Goal: Task Accomplishment & Management: Complete application form

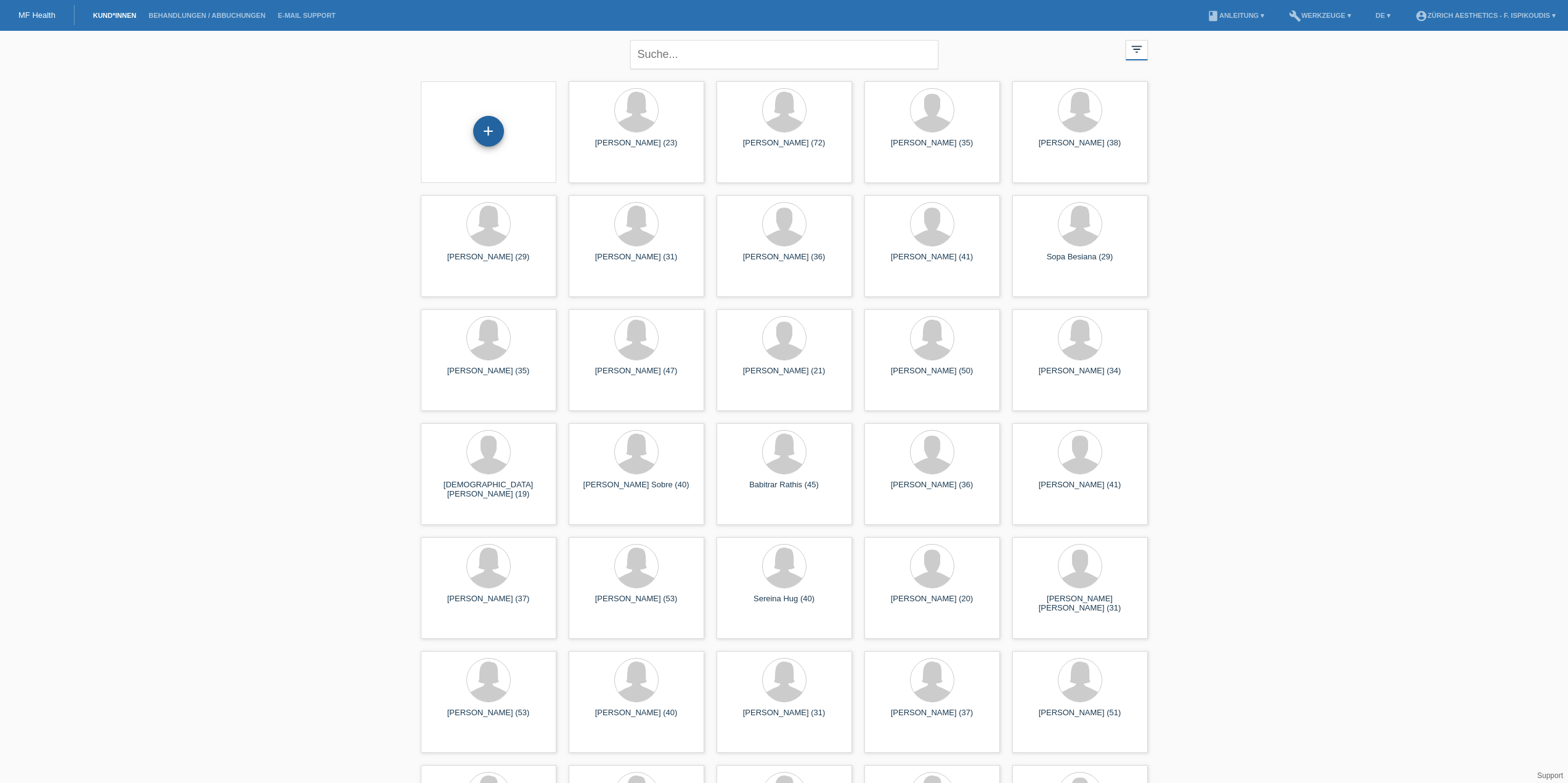
click at [480, 134] on div "+" at bounding box center [488, 131] width 31 height 31
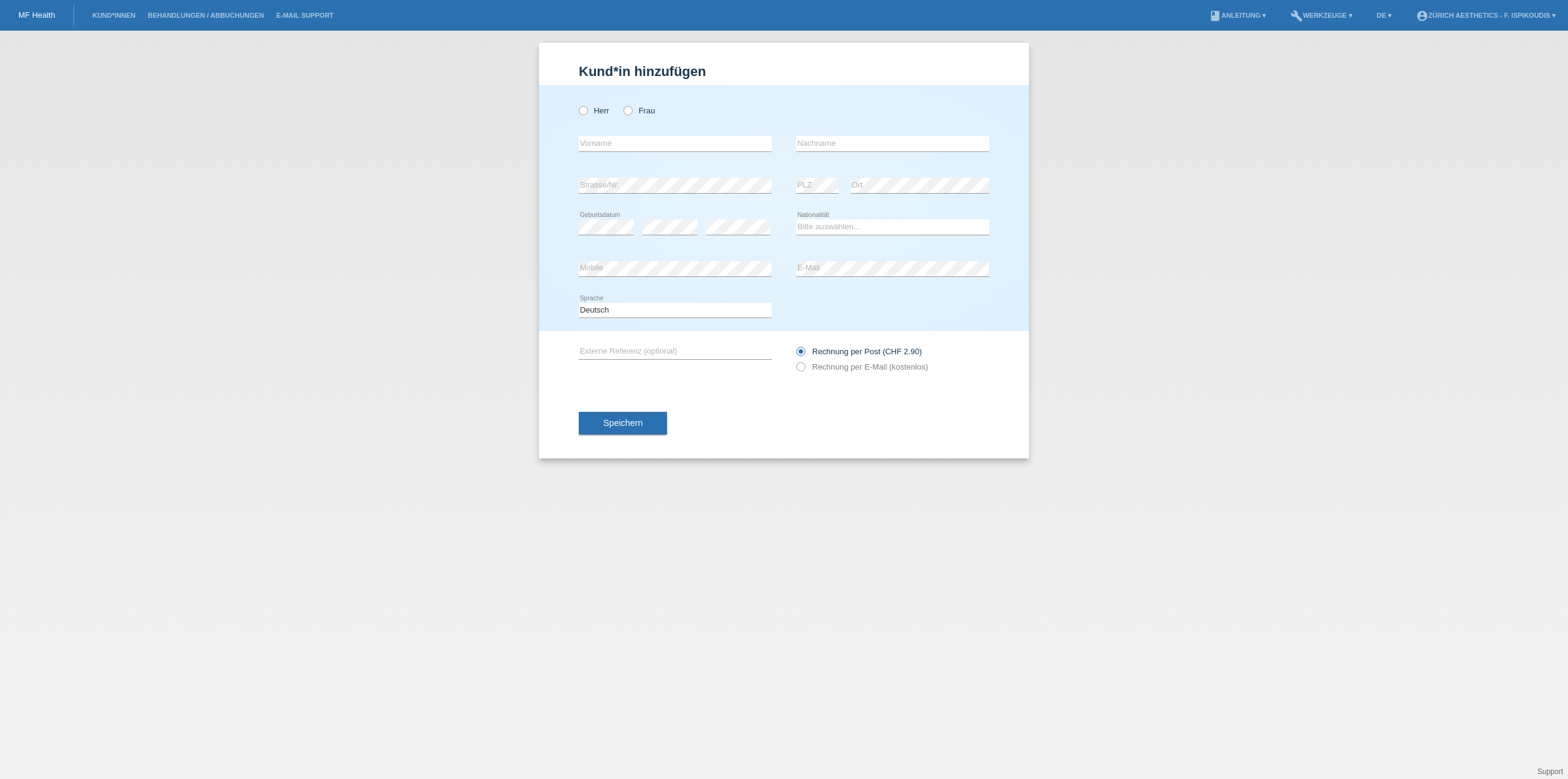
click at [656, 109] on div "Herr Frau" at bounding box center [676, 110] width 193 height 25
click at [653, 109] on label "Frau" at bounding box center [639, 110] width 31 height 9
click at [632, 109] on input "Frau" at bounding box center [627, 110] width 8 height 8
radio input "true"
click at [630, 126] on div "error Vorname" at bounding box center [676, 144] width 193 height 42
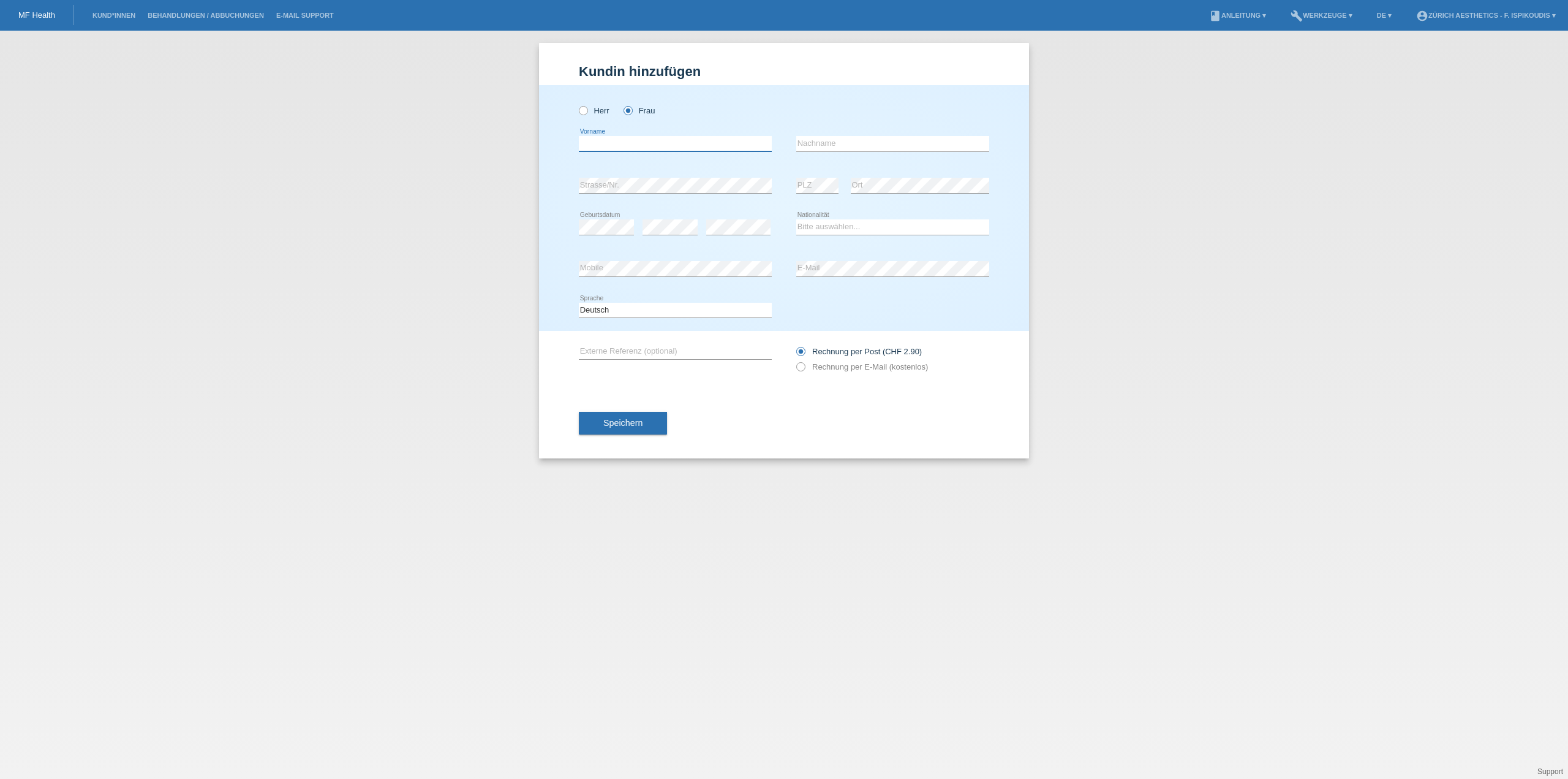
click at [617, 143] on input "text" at bounding box center [676, 143] width 193 height 15
click at [740, 104] on div "Herr Frau" at bounding box center [676, 110] width 193 height 25
click at [650, 147] on input "text" at bounding box center [676, 143] width 193 height 15
type input "[PERSON_NAME]"
click at [854, 138] on input "text" at bounding box center [893, 143] width 193 height 15
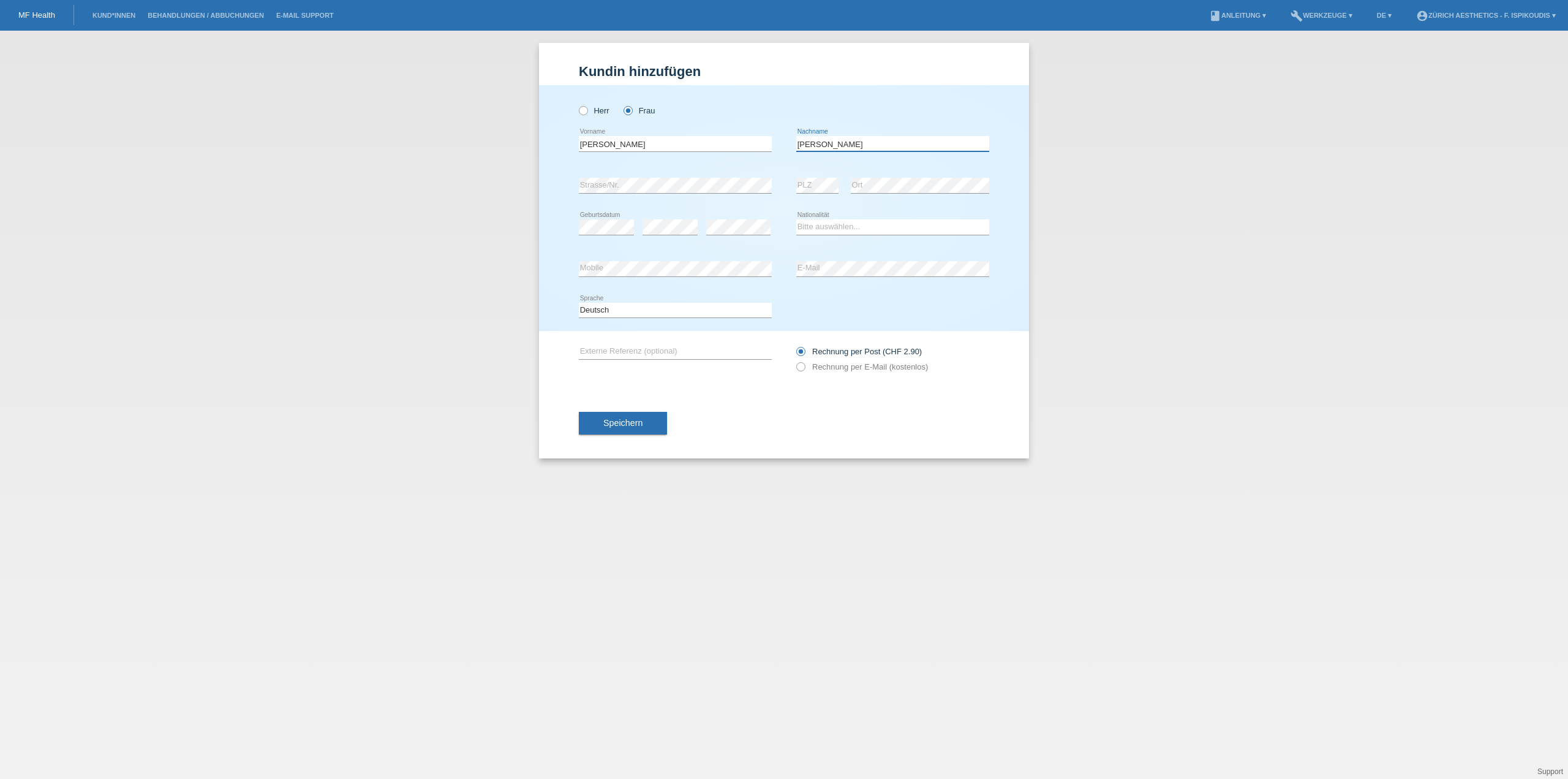
type input "[PERSON_NAME]"
click at [640, 176] on div "error Strasse/Nr." at bounding box center [676, 186] width 193 height 42
click at [577, 187] on div "Herr Frau Delcy Dianelva error Vorname Maria Pena error error C" at bounding box center [784, 208] width 490 height 246
click at [856, 229] on select "Bitte auswählen... Schweiz Deutschland Liechtenstein Österreich ------------ Af…" at bounding box center [893, 226] width 193 height 14
select select "DO"
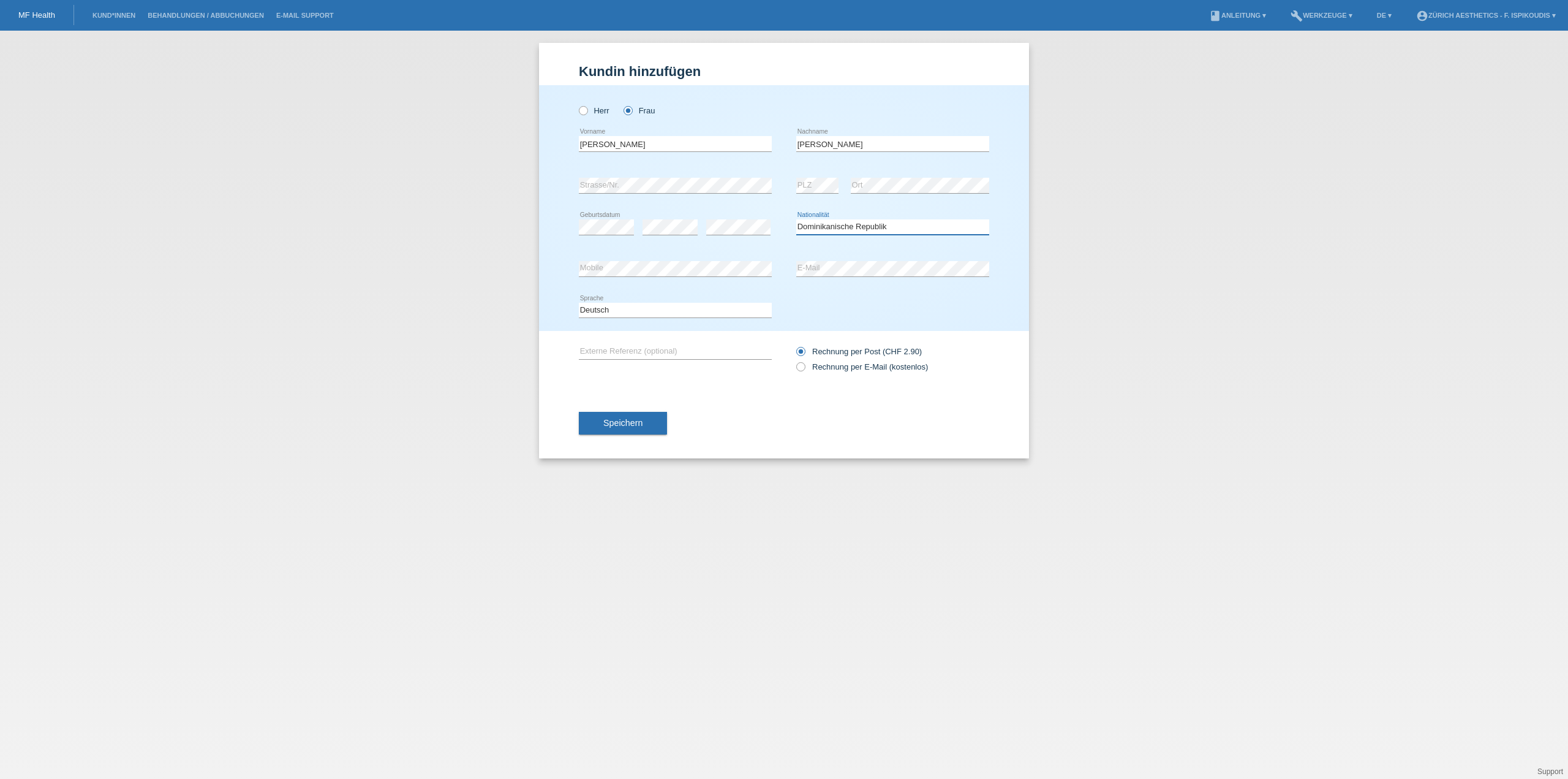
click at [797, 219] on select "Bitte auswählen... Schweiz Deutschland Liechtenstein Österreich ------------ Af…" at bounding box center [893, 226] width 193 height 14
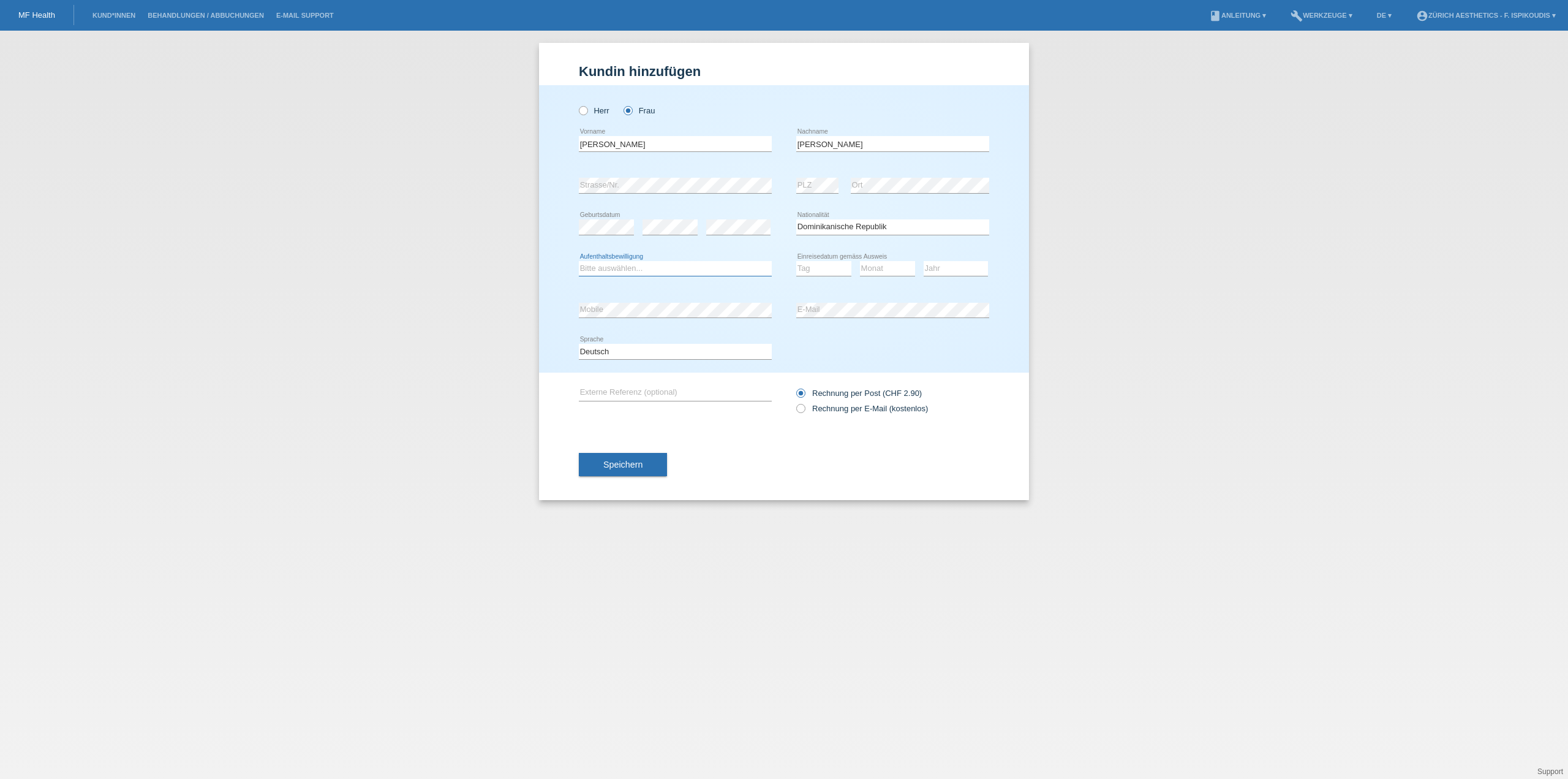
click at [686, 265] on select "Bitte auswählen... C B B - Flüchtlingsstatus Andere" at bounding box center [676, 268] width 193 height 14
select select "B"
click at [579, 261] on select "Bitte auswählen... C B B - Flüchtlingsstatus Andere" at bounding box center [676, 268] width 193 height 14
click at [801, 267] on select "Tag 01 02 03 04 05 06 07 08 09 10 11" at bounding box center [824, 268] width 55 height 14
select select "21"
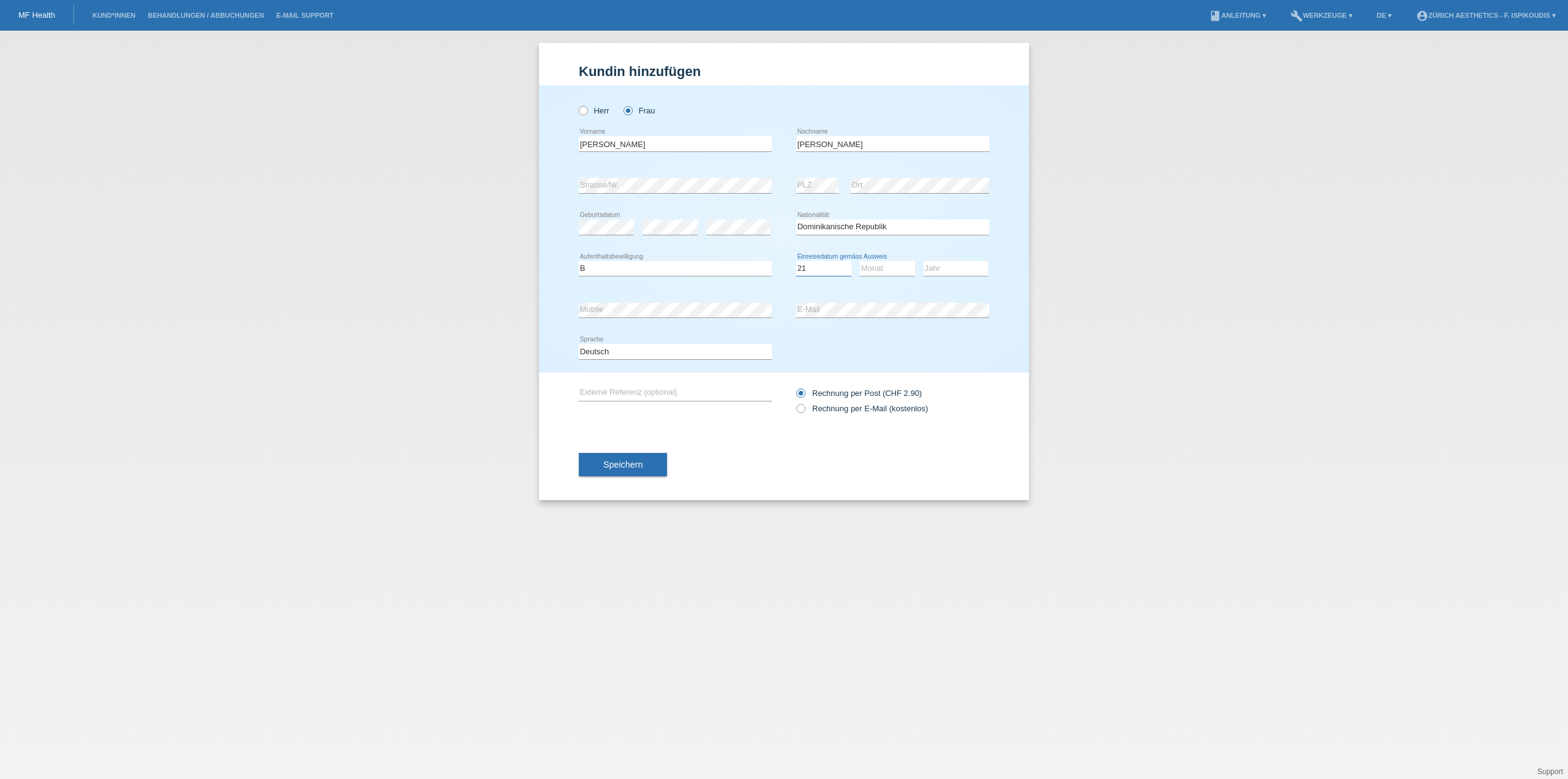
click at [797, 261] on select "Tag 01 02 03 04 05 06 07 08 09 10 11" at bounding box center [824, 268] width 55 height 14
click at [882, 267] on select "Monat 01 02 03 04 05 06 07 08 09 10 11" at bounding box center [887, 268] width 55 height 14
select select "04"
click at [860, 261] on select "Monat 01 02 03 04 05 06 07 08 09 10 11" at bounding box center [887, 268] width 55 height 14
click at [939, 266] on select "Jahr 2025 2024 2023 2022 2021 2020 2019 2018 2017 2016 2015 2014 2013 2012 2011…" at bounding box center [956, 268] width 64 height 14
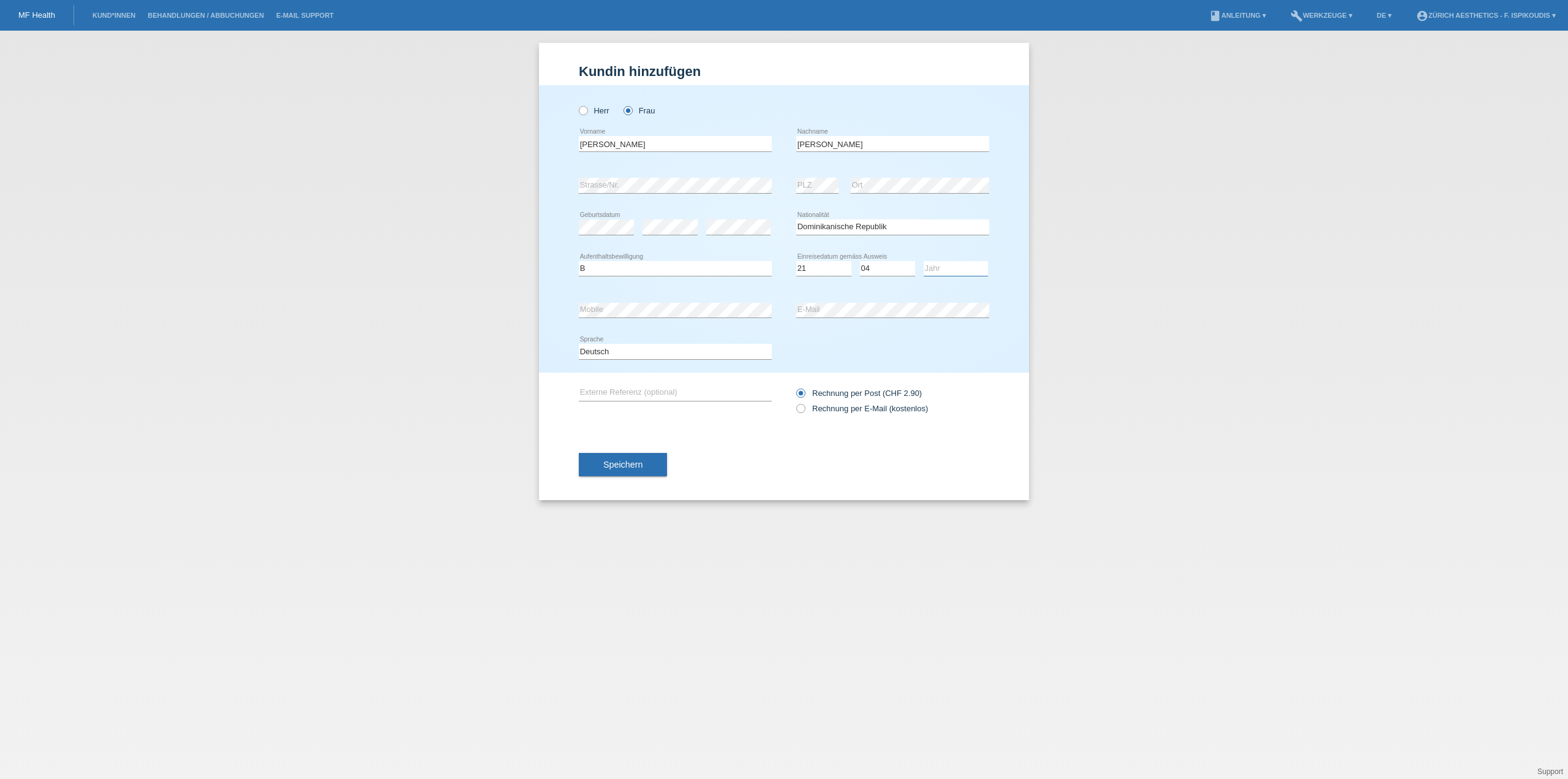
select select "2017"
click at [924, 261] on select "Jahr 2025 2024 2023 2022 2021 2020 2019 2018 2017 2016 2015 2014 2013 2012 2011…" at bounding box center [956, 268] width 64 height 14
click at [822, 404] on label "Rechnung per E-Mail (kostenlos)" at bounding box center [862, 408] width 132 height 9
click at [805, 404] on input "Rechnung per E-Mail (kostenlos)" at bounding box center [800, 411] width 8 height 15
radio input "true"
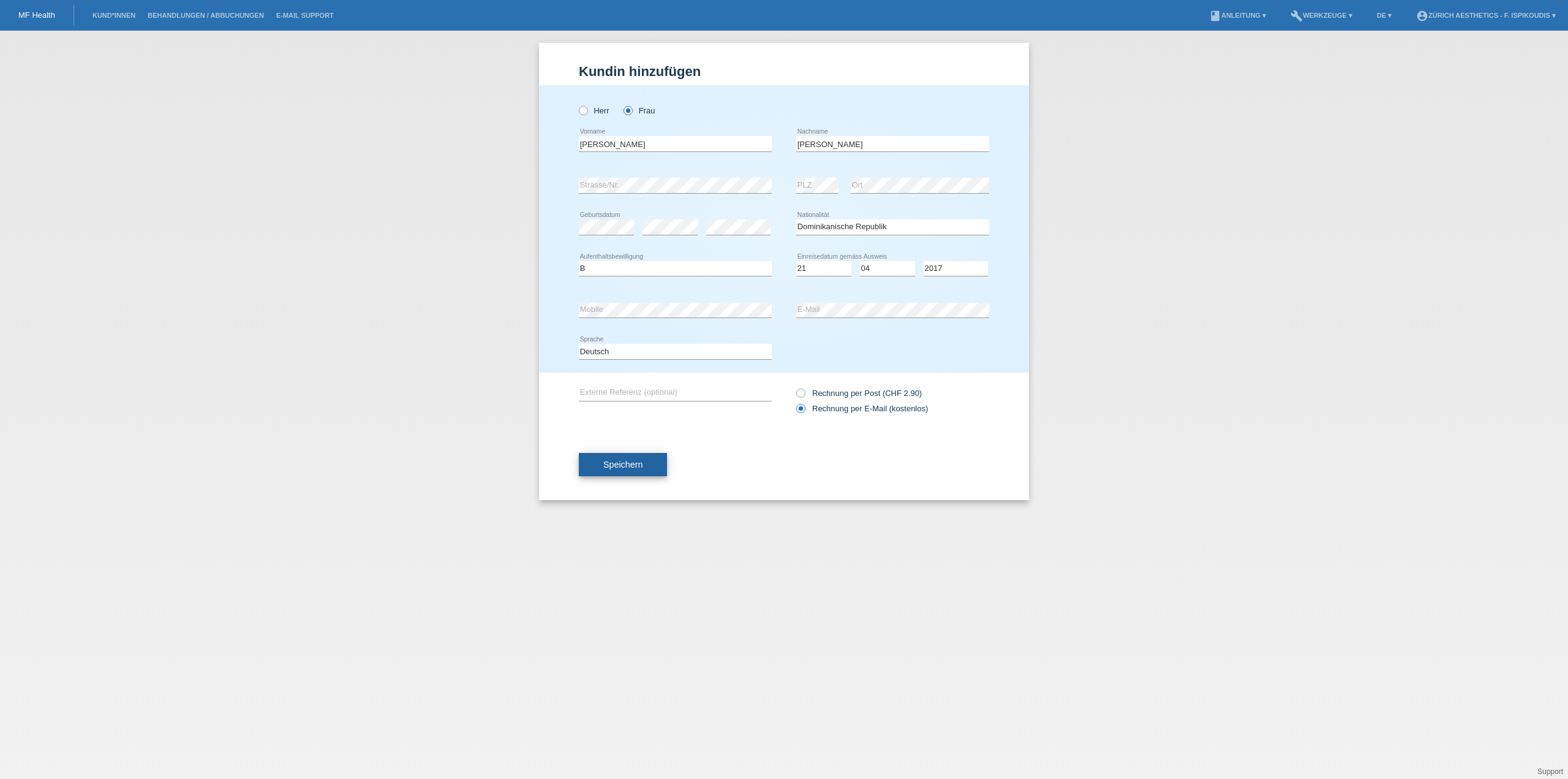
click at [639, 458] on button "Speichern" at bounding box center [623, 465] width 88 height 23
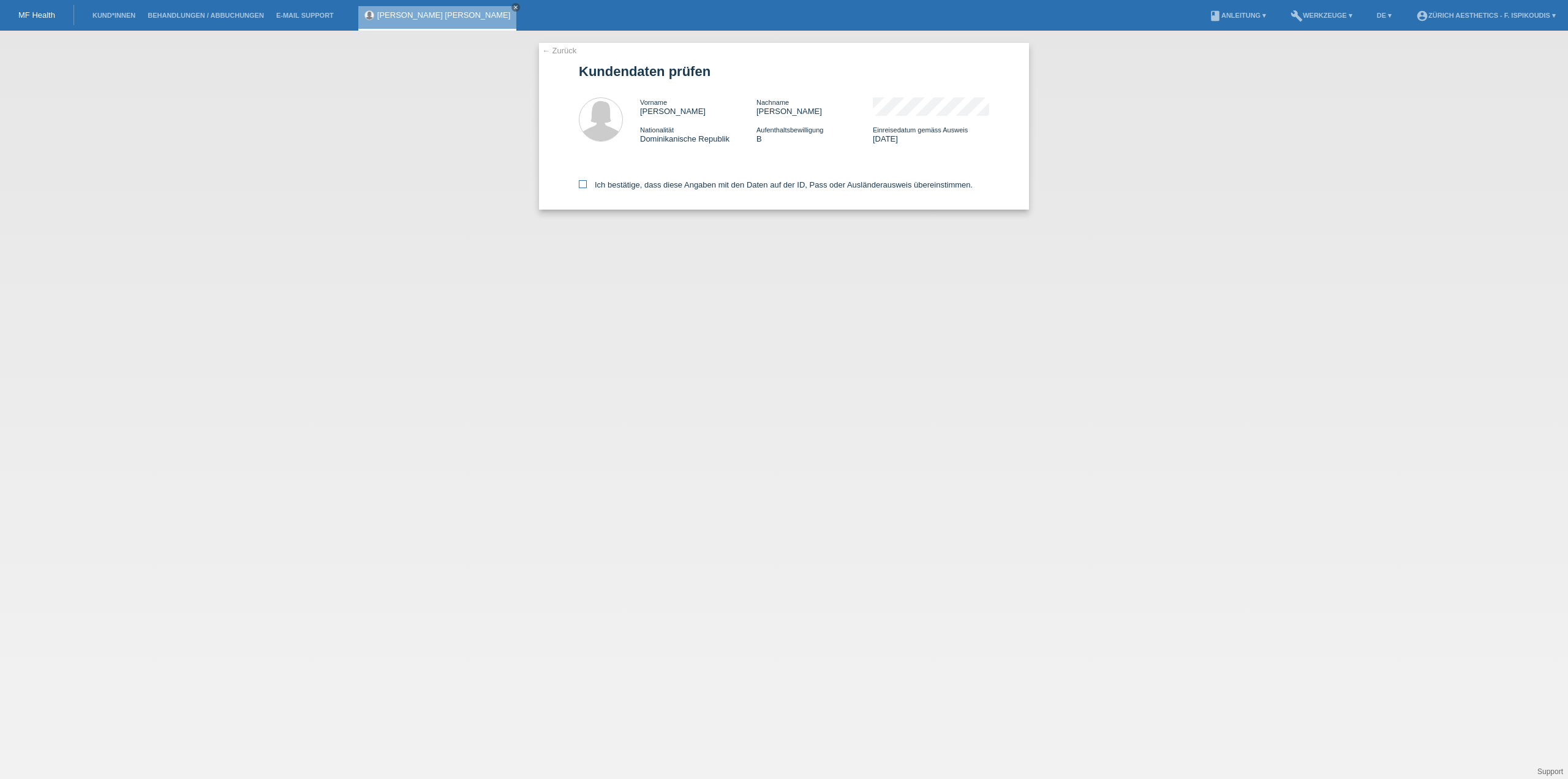
click at [655, 182] on label "Ich bestätige, dass diese Angaben mit den Daten auf der ID, Pass oder Ausländer…" at bounding box center [776, 184] width 394 height 9
click at [587, 182] on input "Ich bestätige, dass diese Angaben mit den Daten auf der ID, Pass oder Ausländer…" at bounding box center [583, 184] width 8 height 8
checkbox input "true"
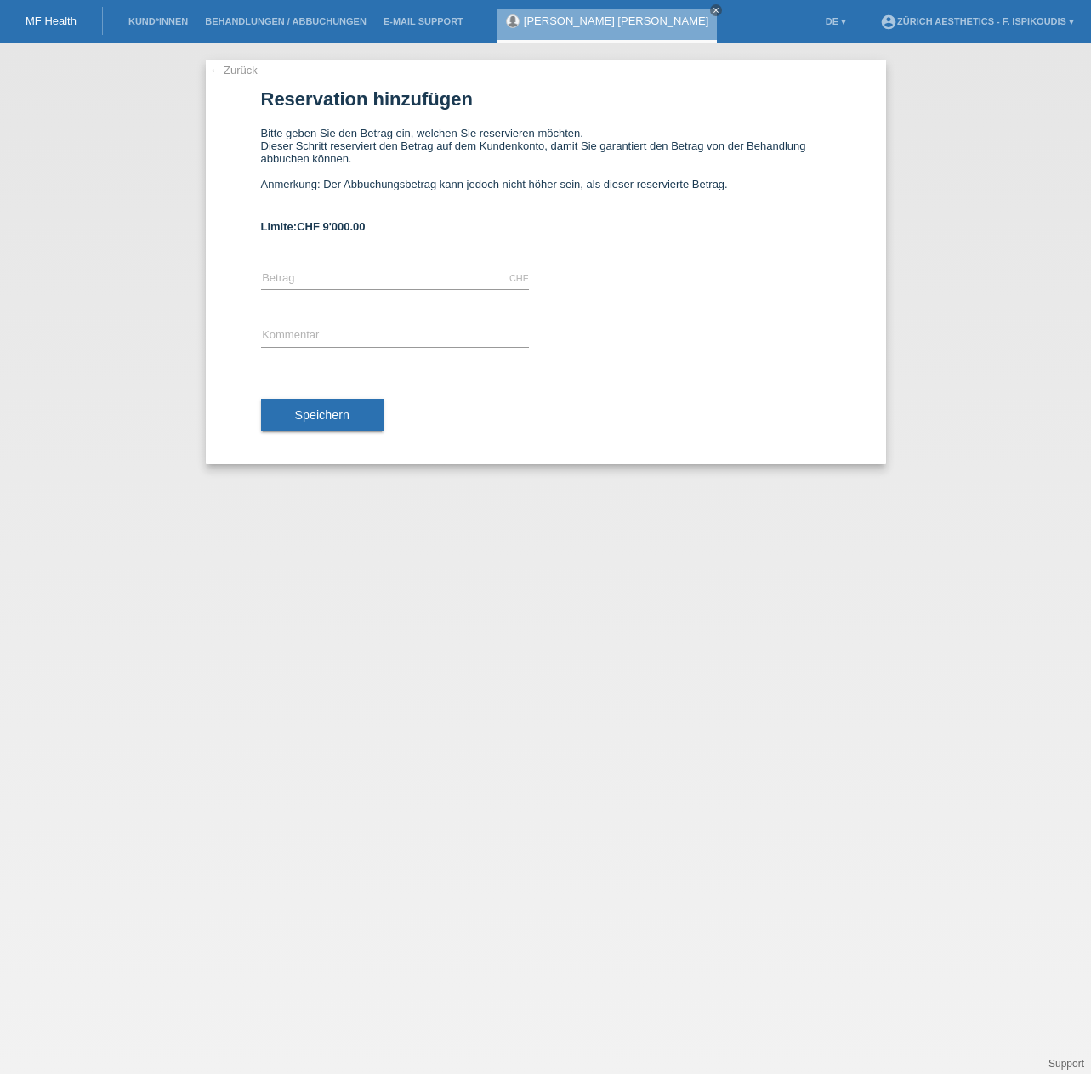
click at [241, 75] on link "← Zurück" at bounding box center [234, 70] width 48 height 13
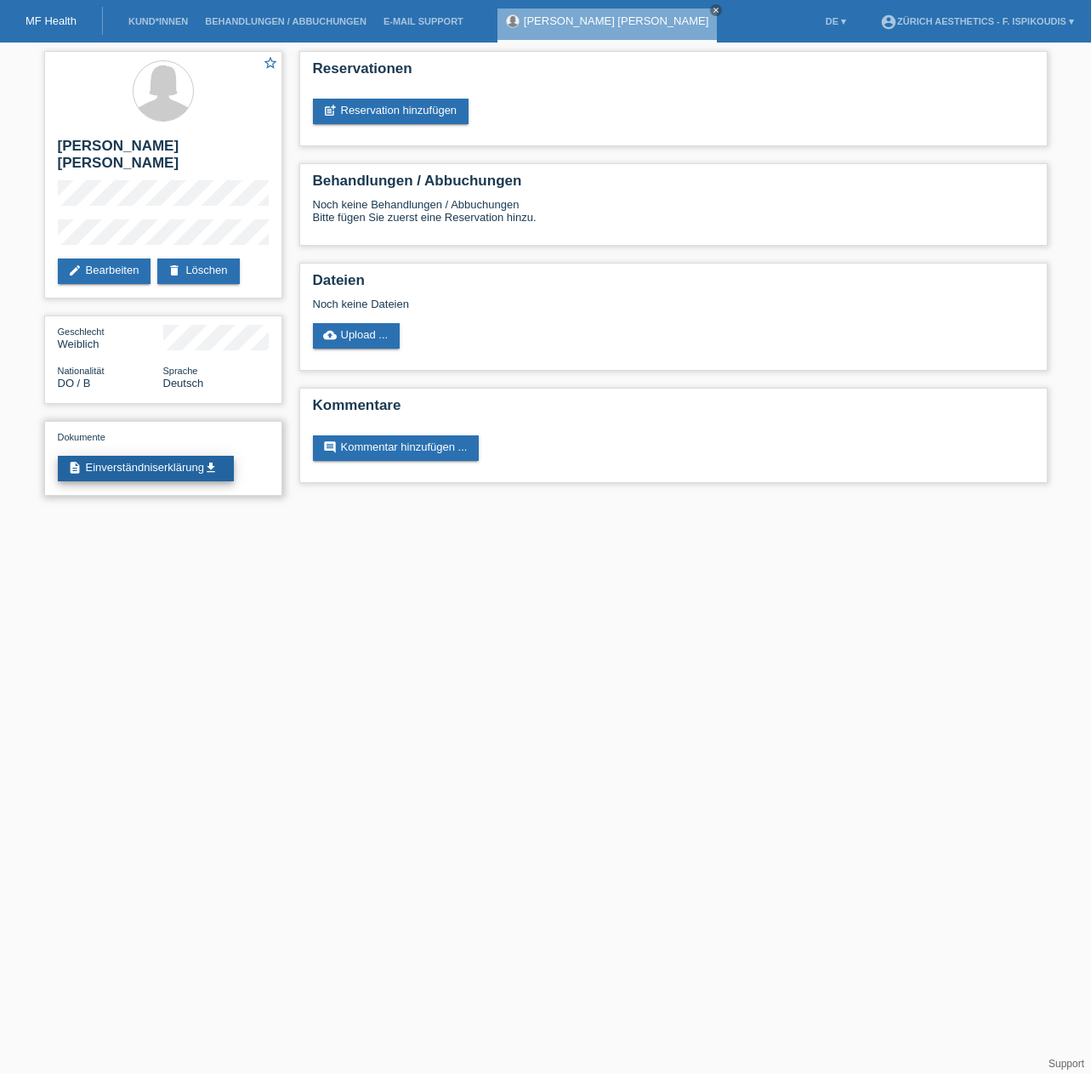
click at [174, 456] on link "description Einverständniserklärung get_app" at bounding box center [146, 469] width 176 height 26
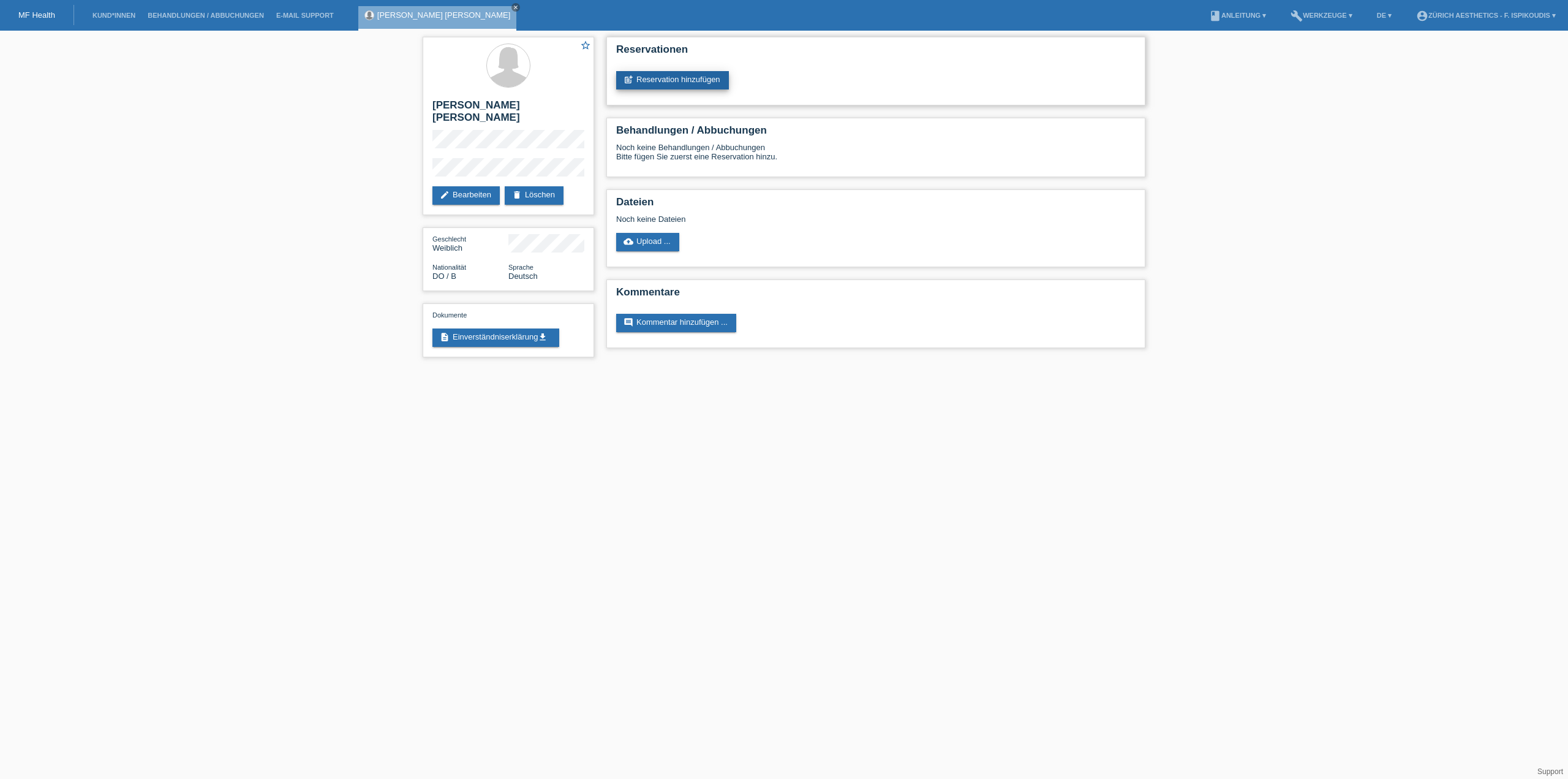
click at [669, 80] on link "post_add Reservation hinzufügen" at bounding box center [673, 81] width 112 height 19
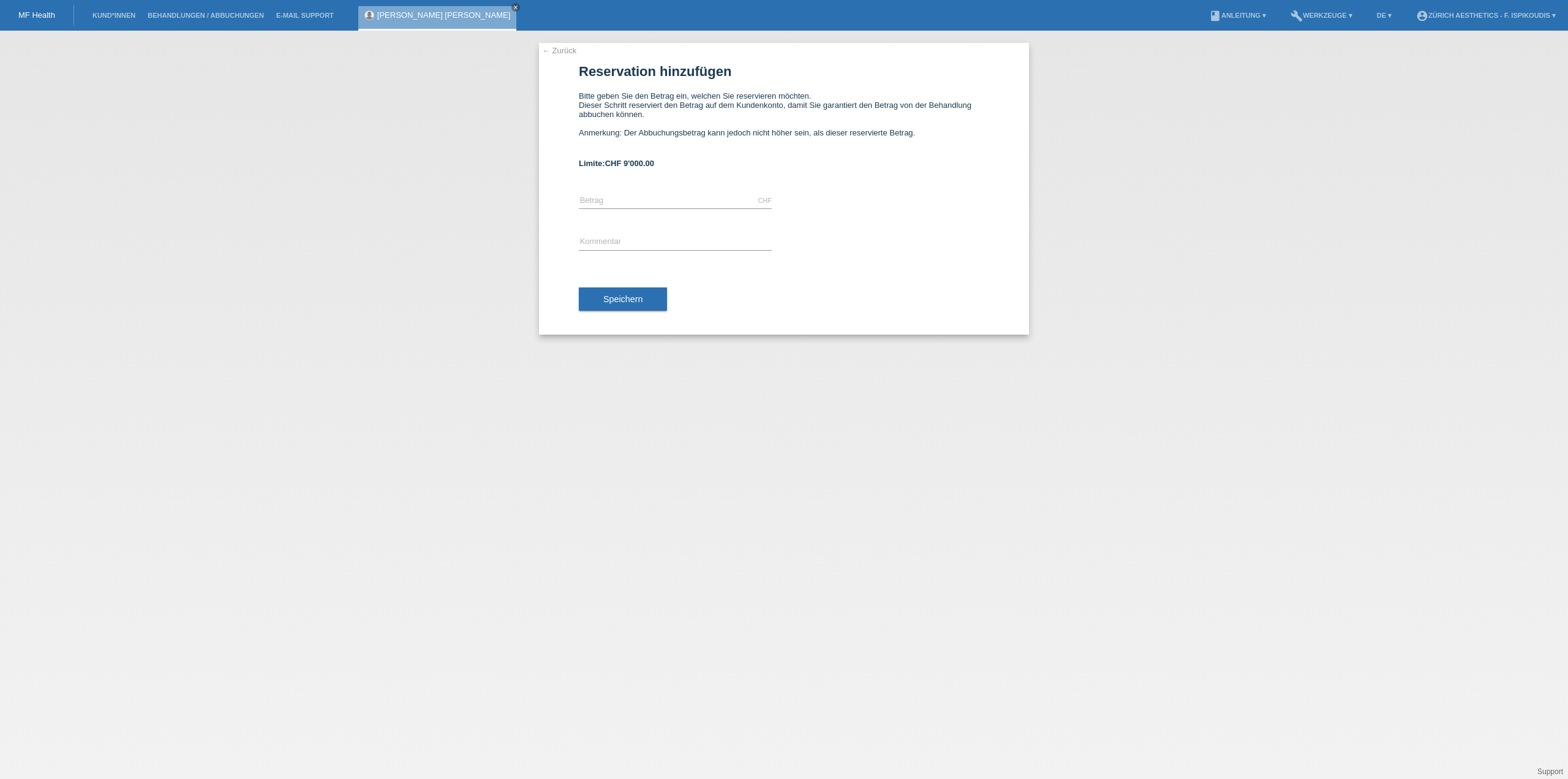
click at [617, 187] on div "CHF error [GEOGRAPHIC_DATA]" at bounding box center [676, 201] width 193 height 42
click at [614, 200] on input "text" at bounding box center [676, 200] width 193 height 15
type input "4900.00"
click at [596, 233] on div "error Kommentar" at bounding box center [676, 243] width 193 height 42
click at [607, 243] on input "text" at bounding box center [676, 242] width 193 height 15
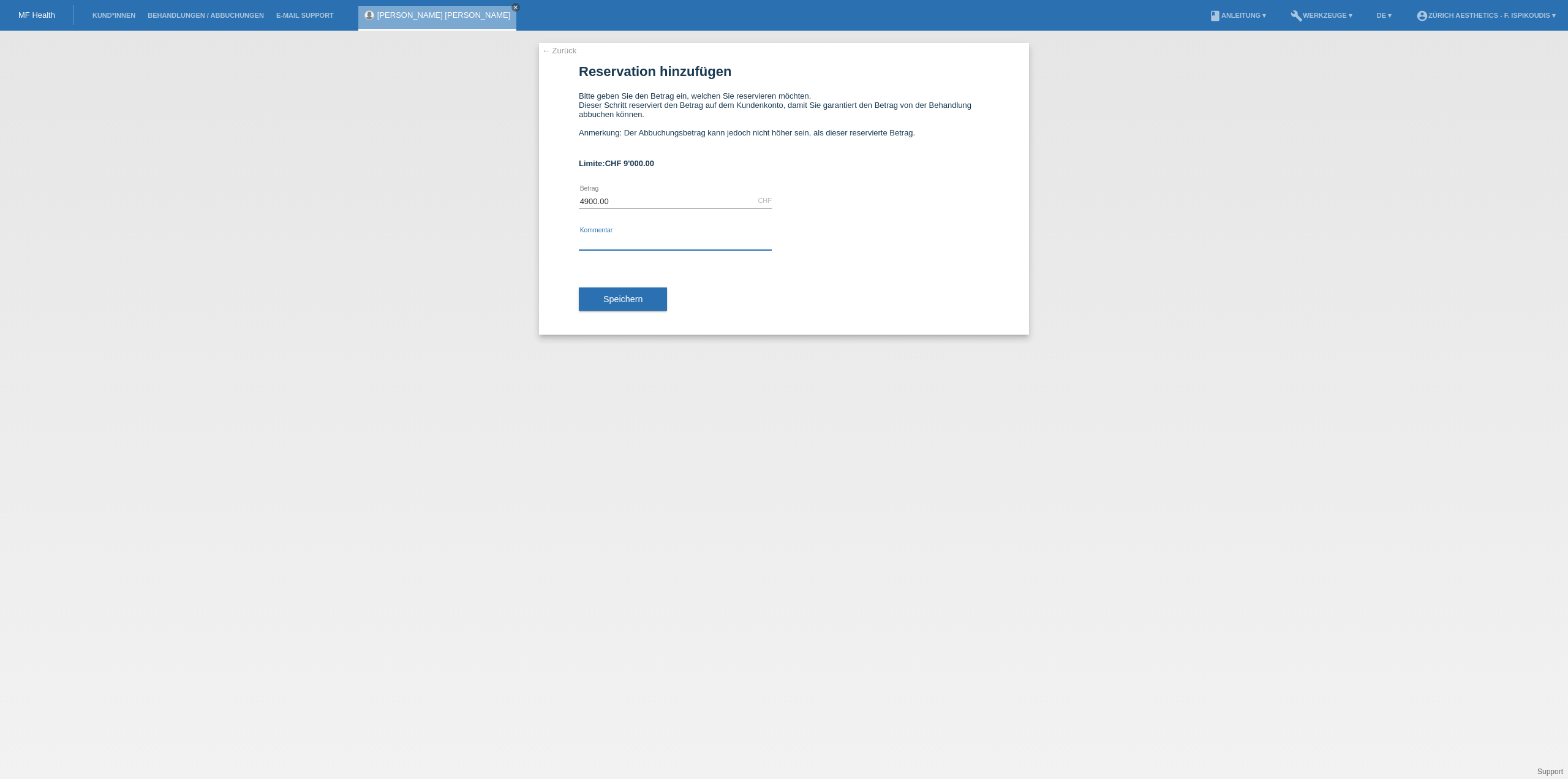
type input "Behandlung Zürich Aesthetics"
click at [625, 239] on input "Behandlung Zürich Aesthetics" at bounding box center [676, 242] width 193 height 15
click at [555, 239] on div "← Zurück Reservation hinzufügen Bitte geben Sie den Betrag ein, welchen Sie res…" at bounding box center [784, 189] width 490 height 292
click at [626, 301] on span "Speichern" at bounding box center [623, 299] width 39 height 10
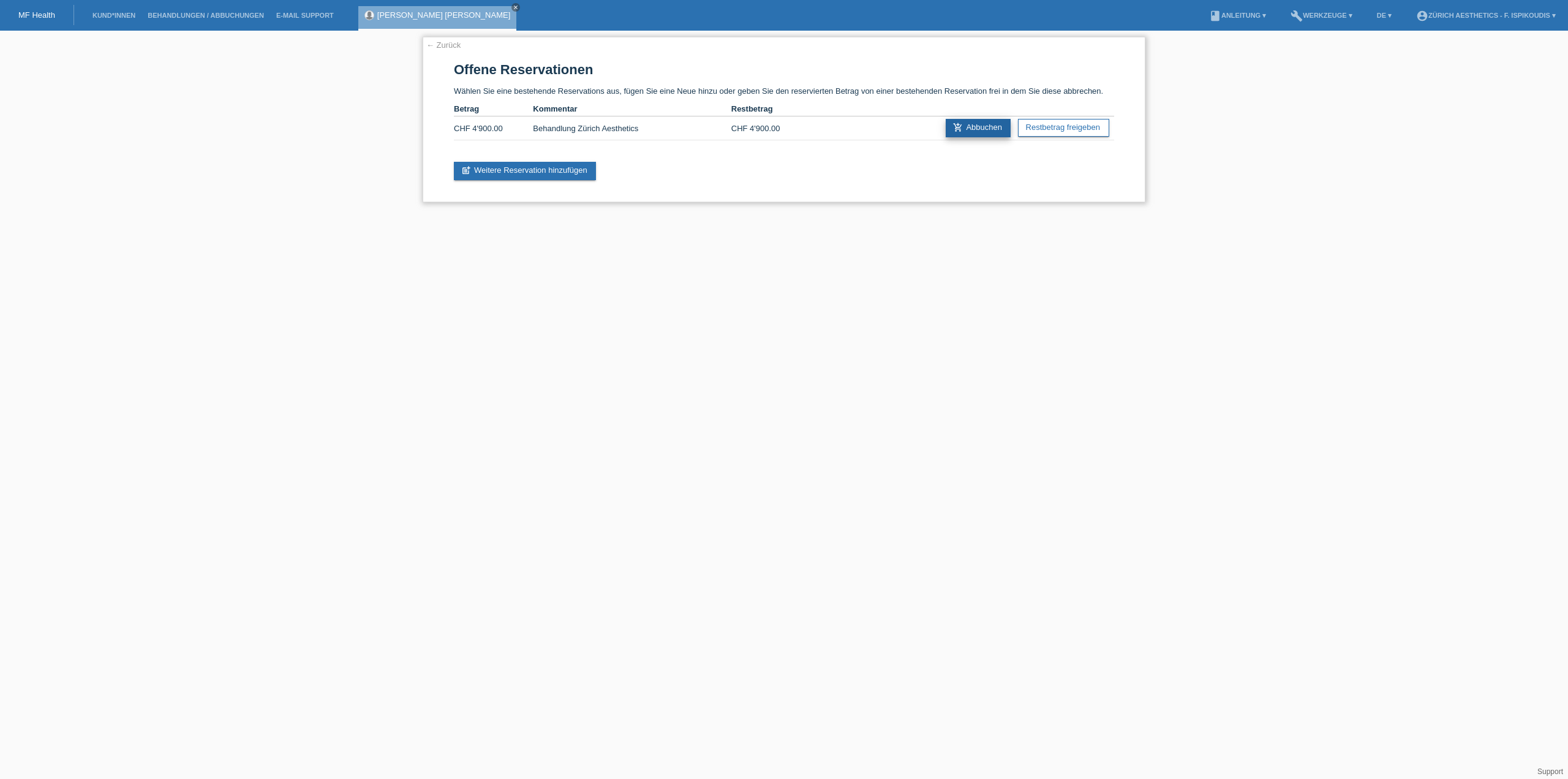
click at [976, 131] on link "add_shopping_cart Abbuchen" at bounding box center [978, 128] width 65 height 19
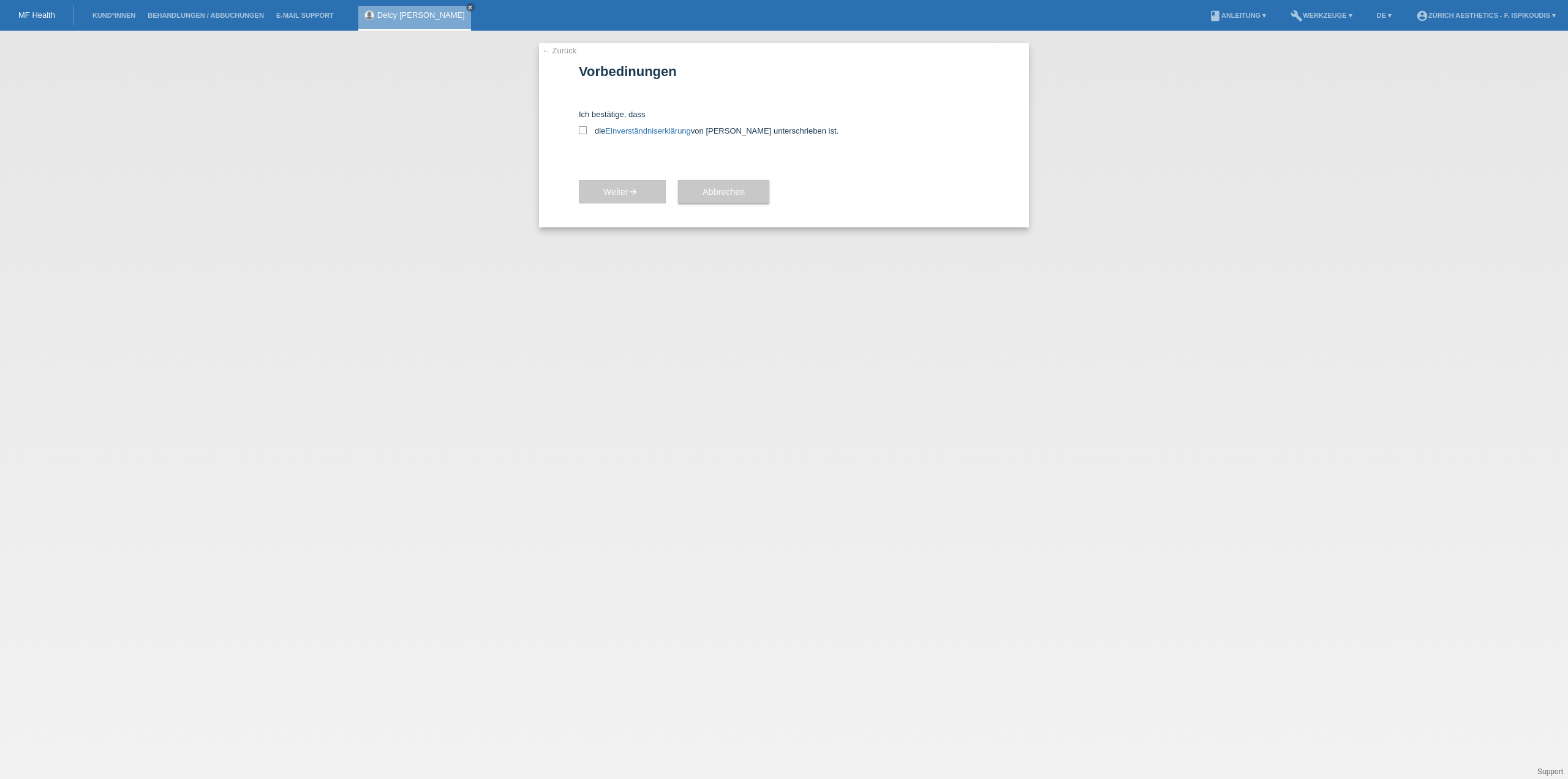
click at [588, 121] on div "Ich bestätige, dass die Einverständniserklärung von der Kundin unterschrieben i…" at bounding box center [784, 123] width 411 height 26
click at [584, 130] on icon at bounding box center [583, 130] width 8 height 8
click at [584, 130] on input "die Einverständniserklärung von der Kundin unterschrieben ist." at bounding box center [583, 130] width 8 height 8
checkbox input "true"
click at [611, 195] on span "Weiter arrow_forward" at bounding box center [622, 192] width 38 height 10
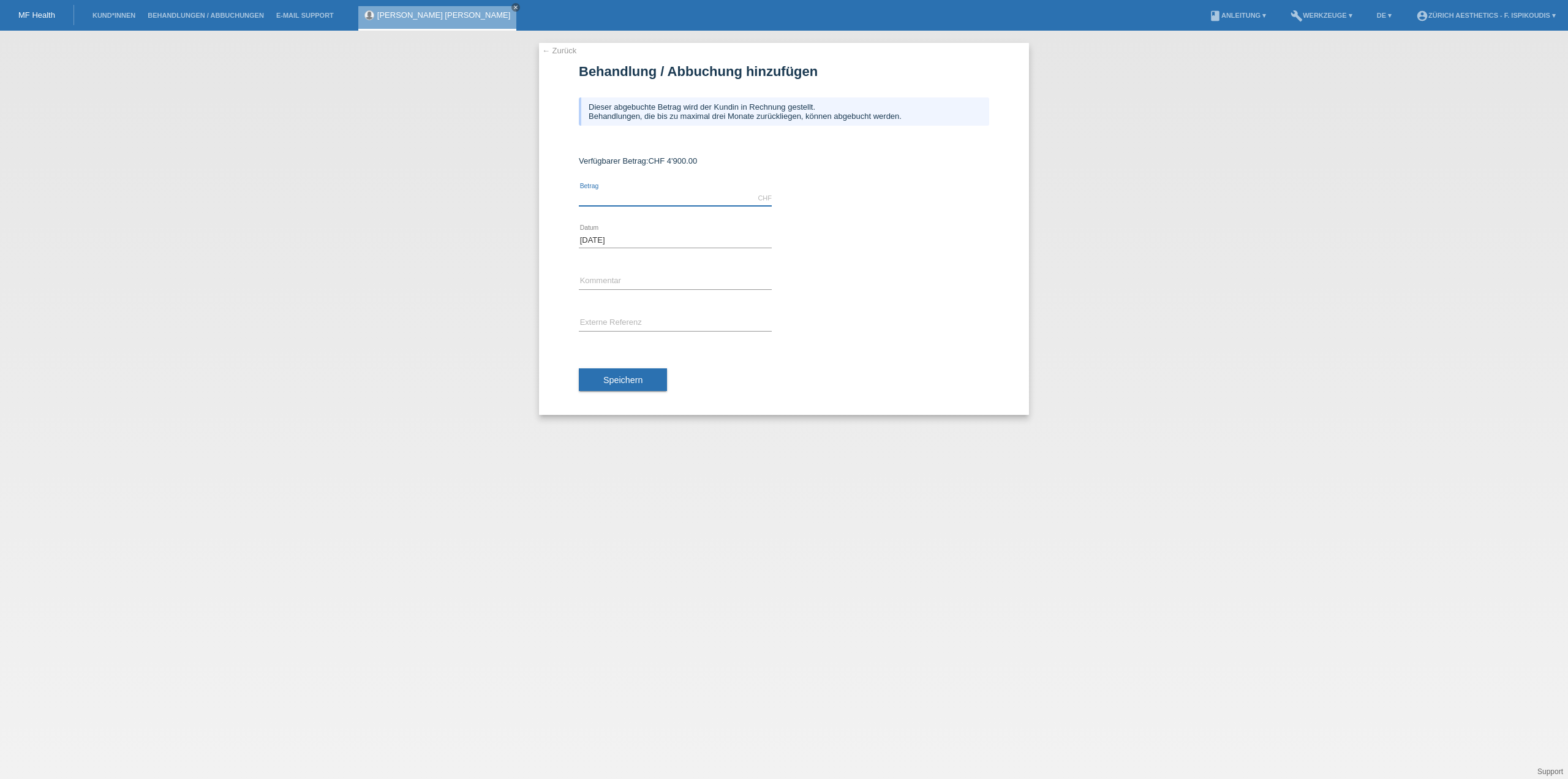
click at [606, 195] on input "text" at bounding box center [676, 198] width 193 height 15
type input "4900.00"
click at [619, 272] on div "error Kommentar" at bounding box center [676, 282] width 193 height 42
click at [623, 280] on input "text" at bounding box center [676, 281] width 193 height 15
type input "Behandlung Zürich Aesthetics"
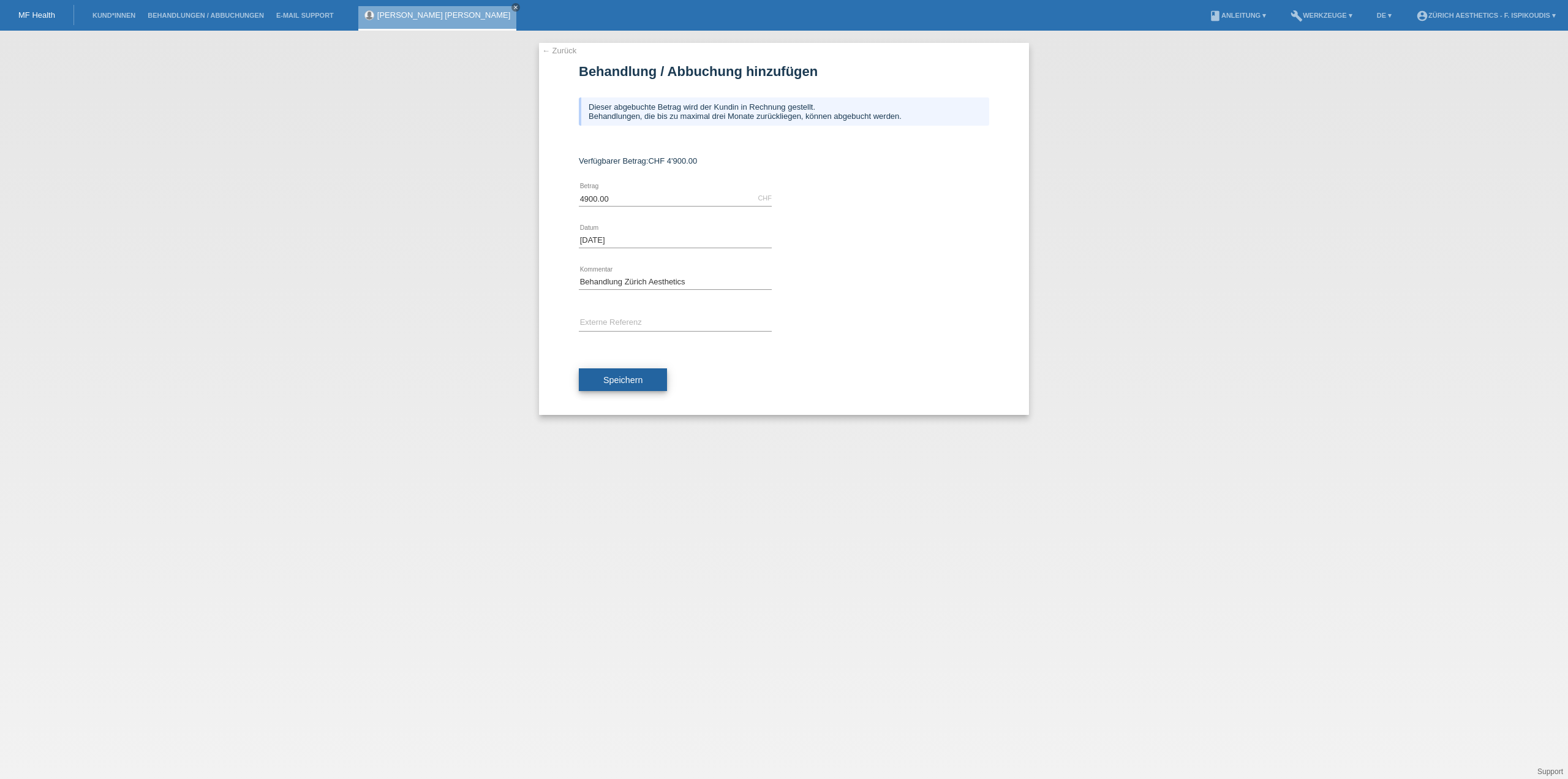
click at [618, 378] on span "Speichern" at bounding box center [623, 380] width 39 height 10
